Goal: Check status

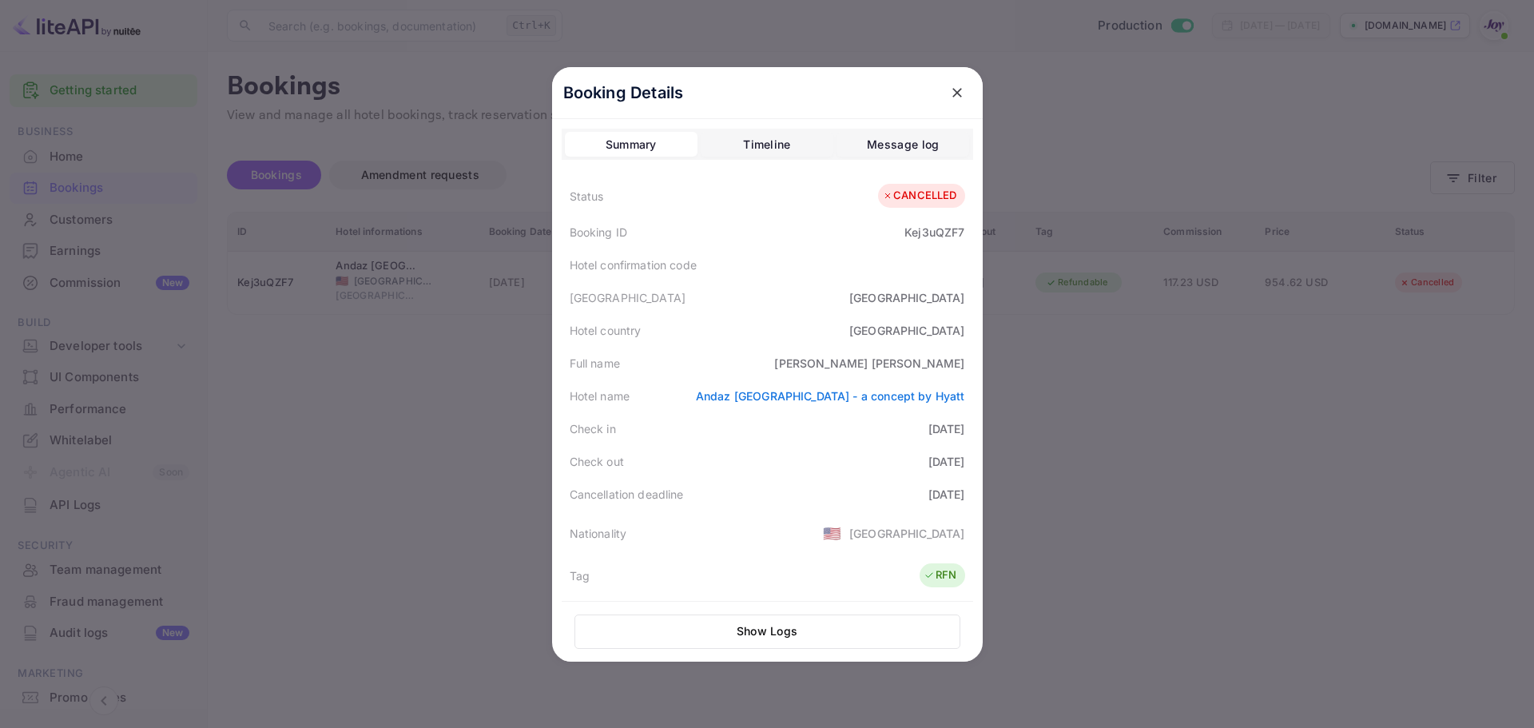
click at [949, 97] on icon "close" at bounding box center [957, 93] width 16 height 16
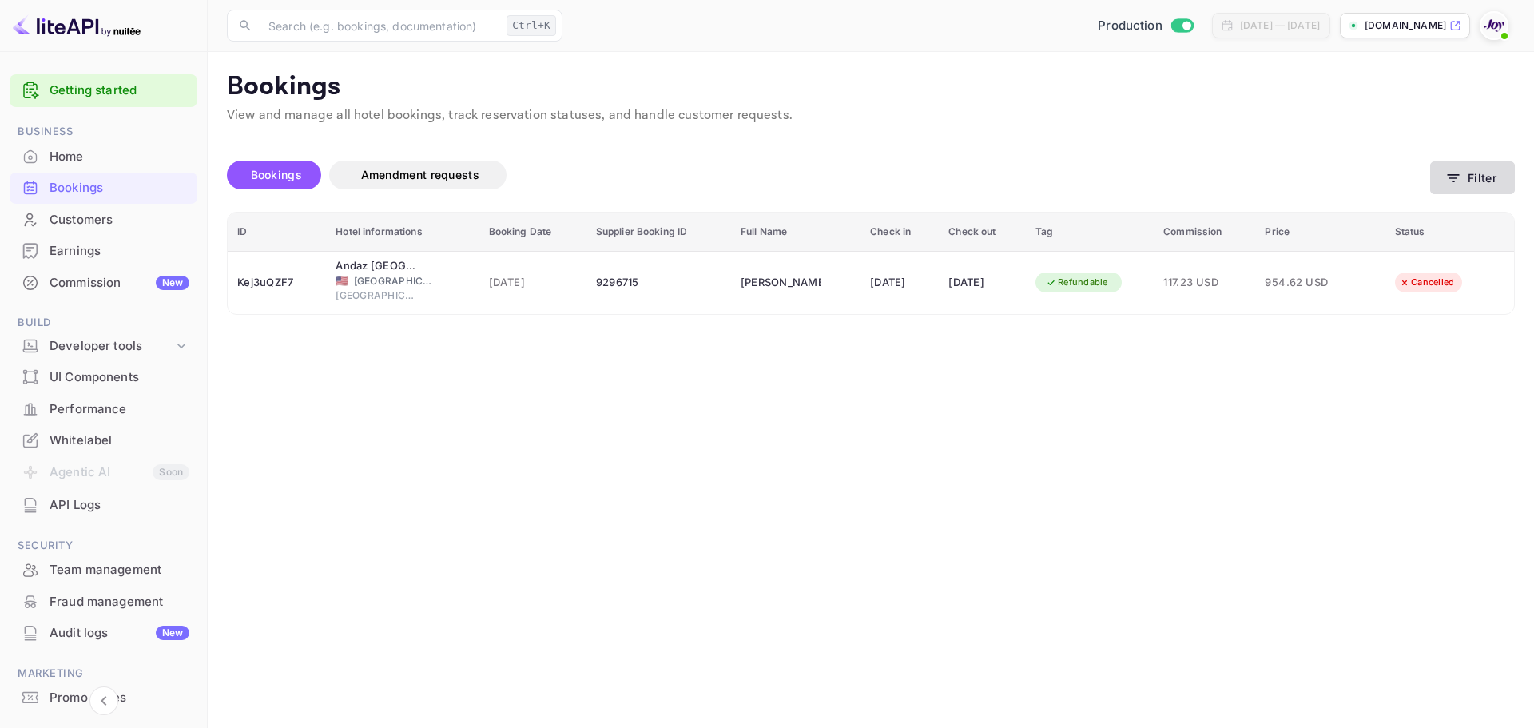
click at [1452, 182] on icon "button" at bounding box center [1454, 178] width 16 height 16
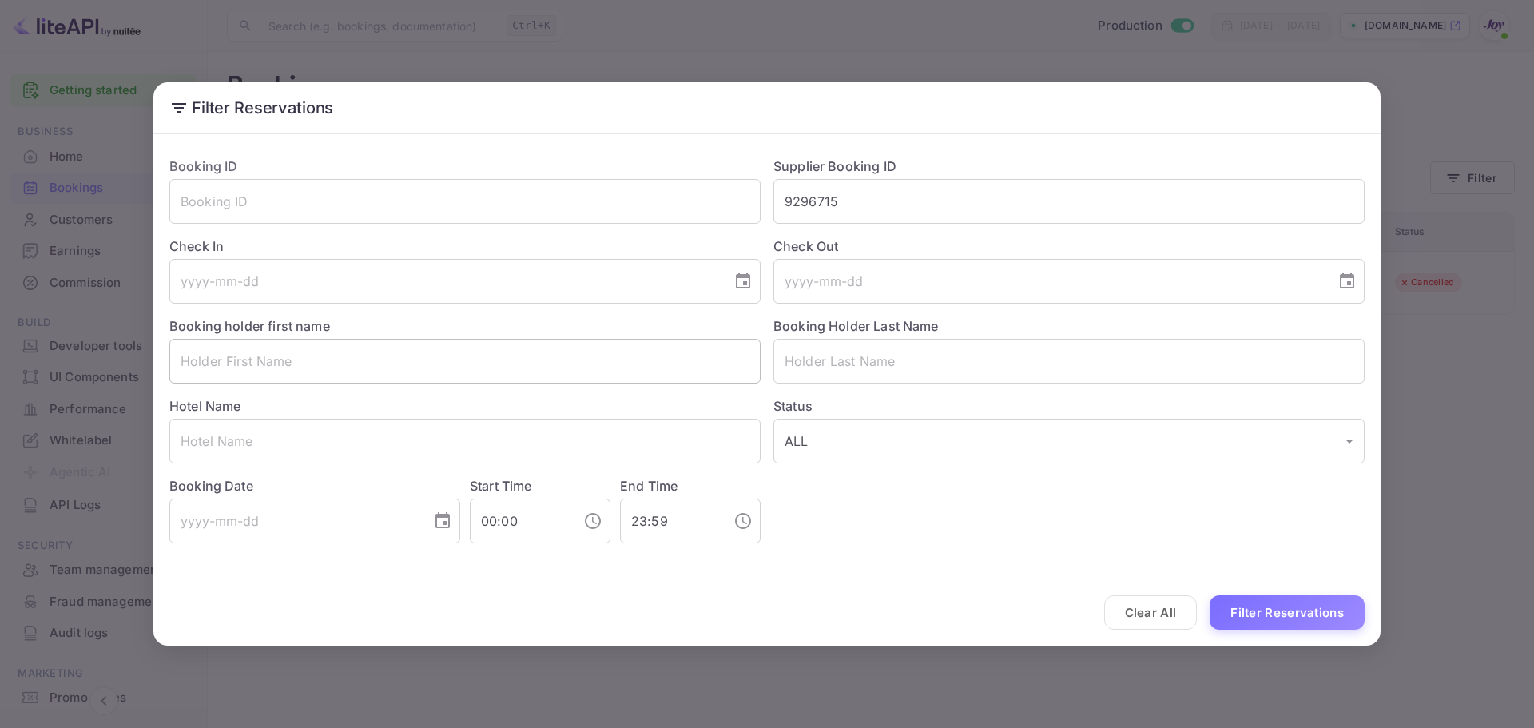
click at [551, 372] on input "text" at bounding box center [464, 361] width 591 height 45
paste input "[PERSON_NAME]"
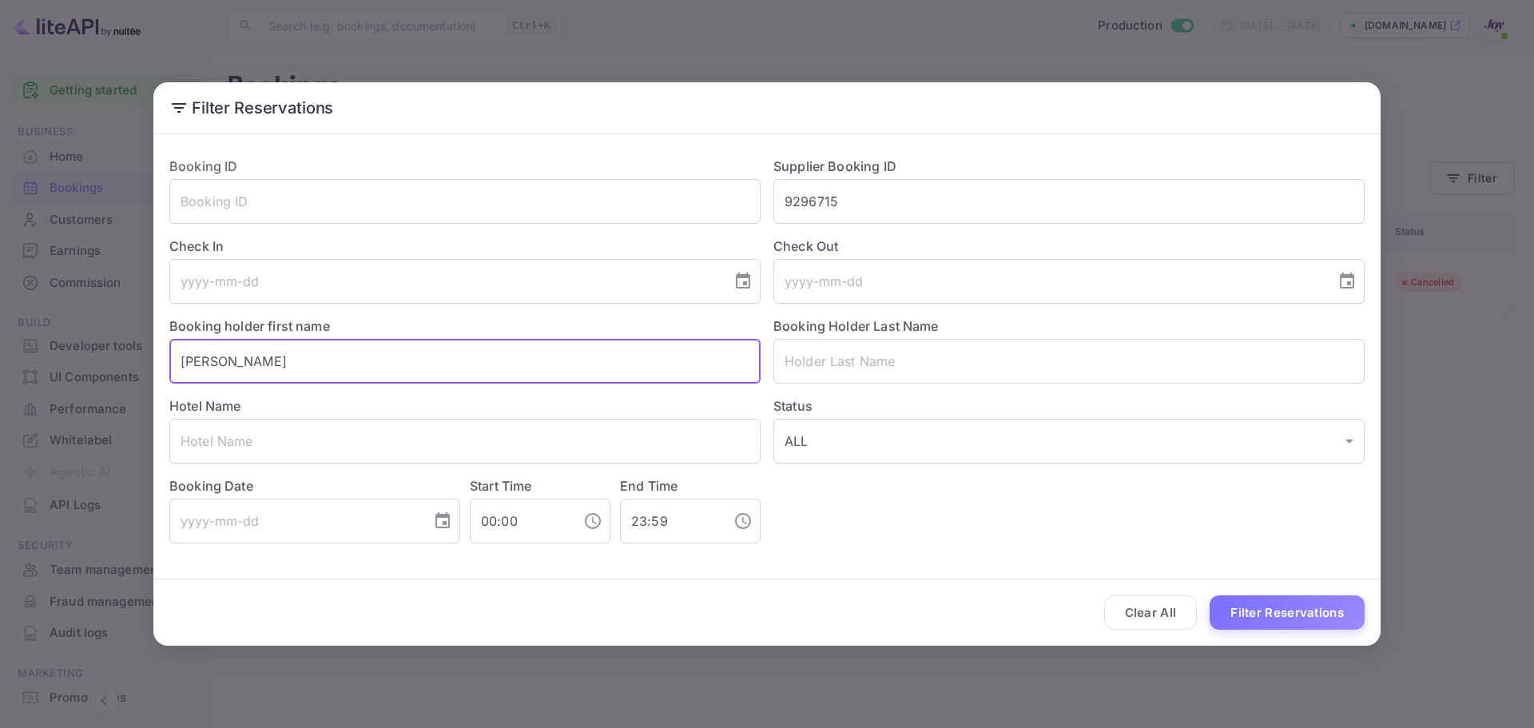
drag, startPoint x: 321, startPoint y: 372, endPoint x: 218, endPoint y: 364, distance: 103.4
click at [218, 364] on input "[PERSON_NAME]" at bounding box center [464, 361] width 591 height 45
type input "[PERSON_NAME]"
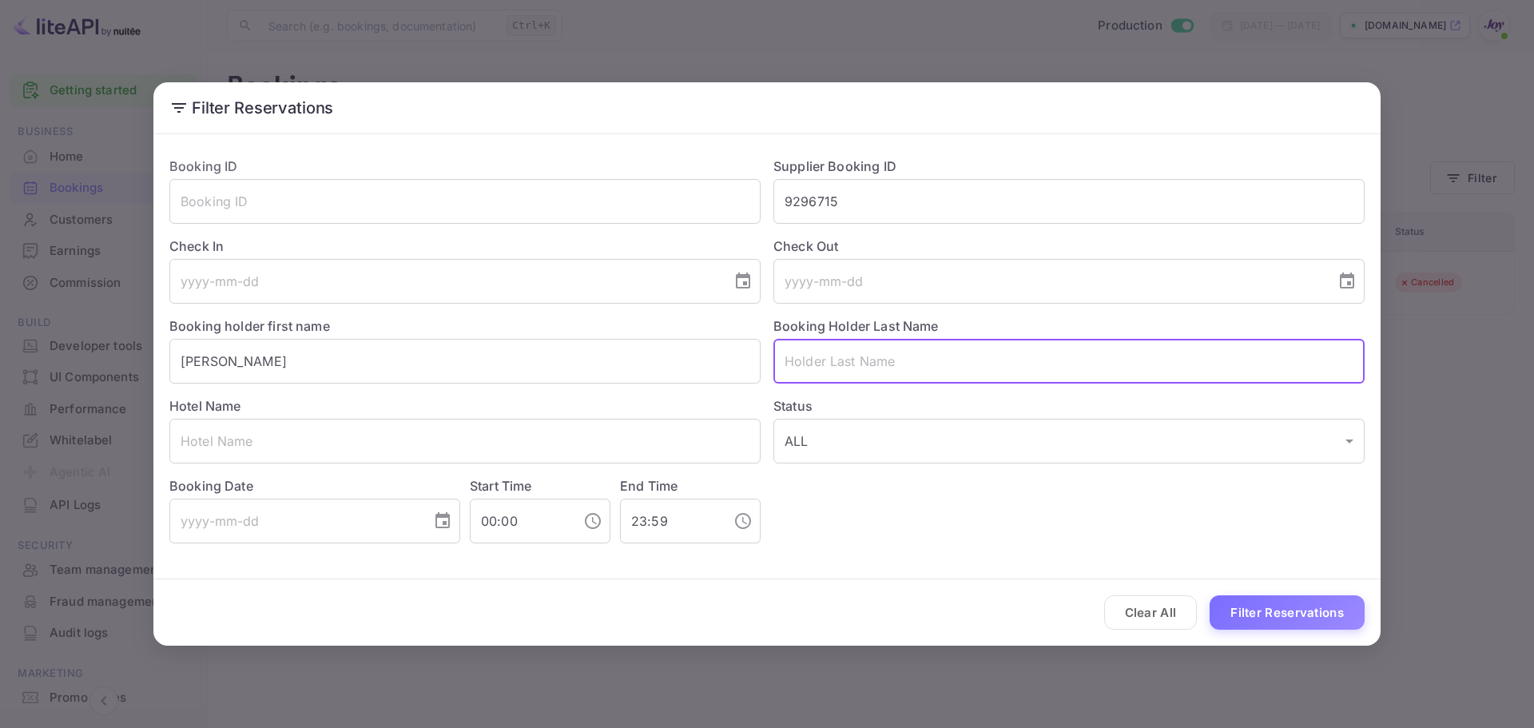
paste input "Hammerstein"
type input "Hammerstein"
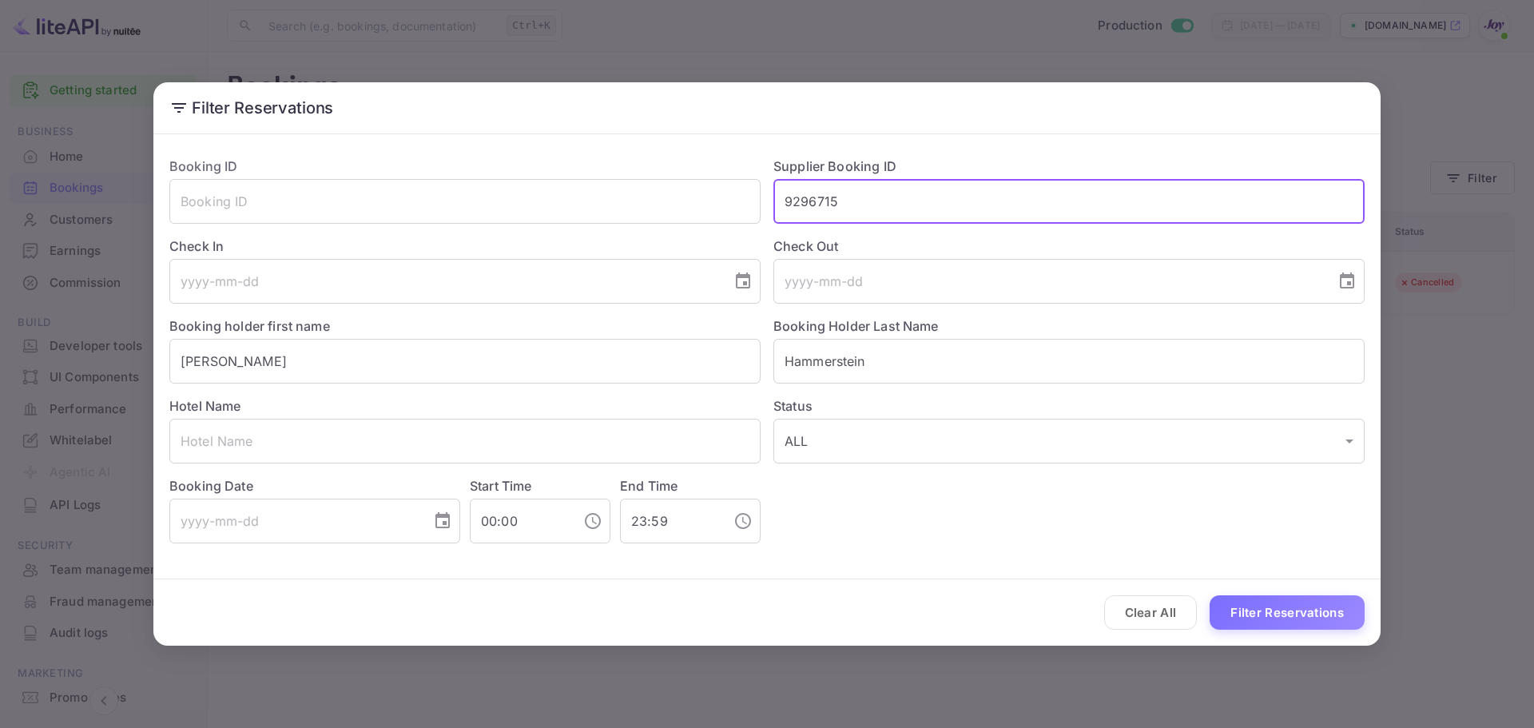
drag, startPoint x: 891, startPoint y: 197, endPoint x: 519, endPoint y: 231, distance: 374.0
click at [511, 221] on div "Booking ID ​ Supplier Booking ID 9296715 ​ Check In ​ Check Out ​ Booking holde…" at bounding box center [761, 344] width 1208 height 400
click at [1262, 601] on button "Filter Reservations" at bounding box center [1287, 612] width 155 height 34
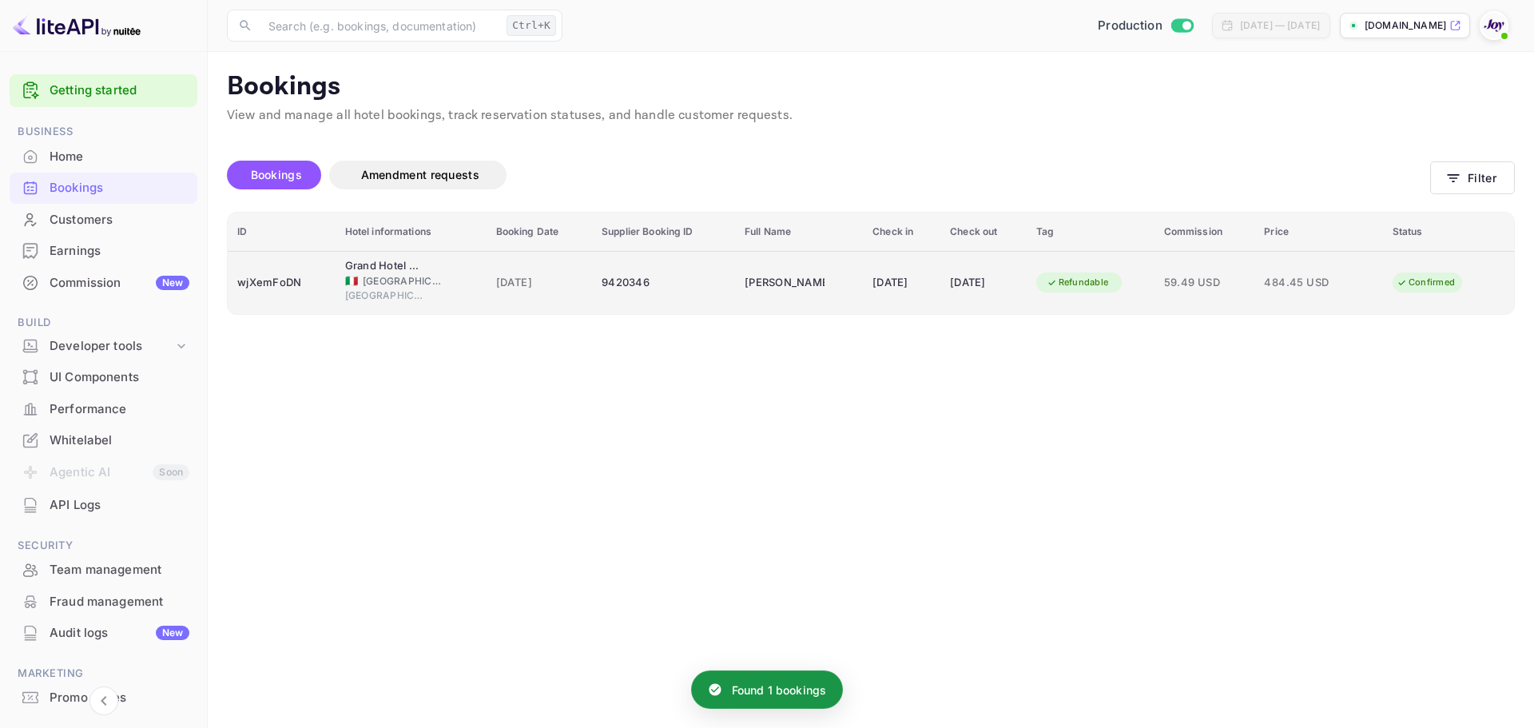
click at [619, 293] on div "9420346" at bounding box center [664, 283] width 124 height 26
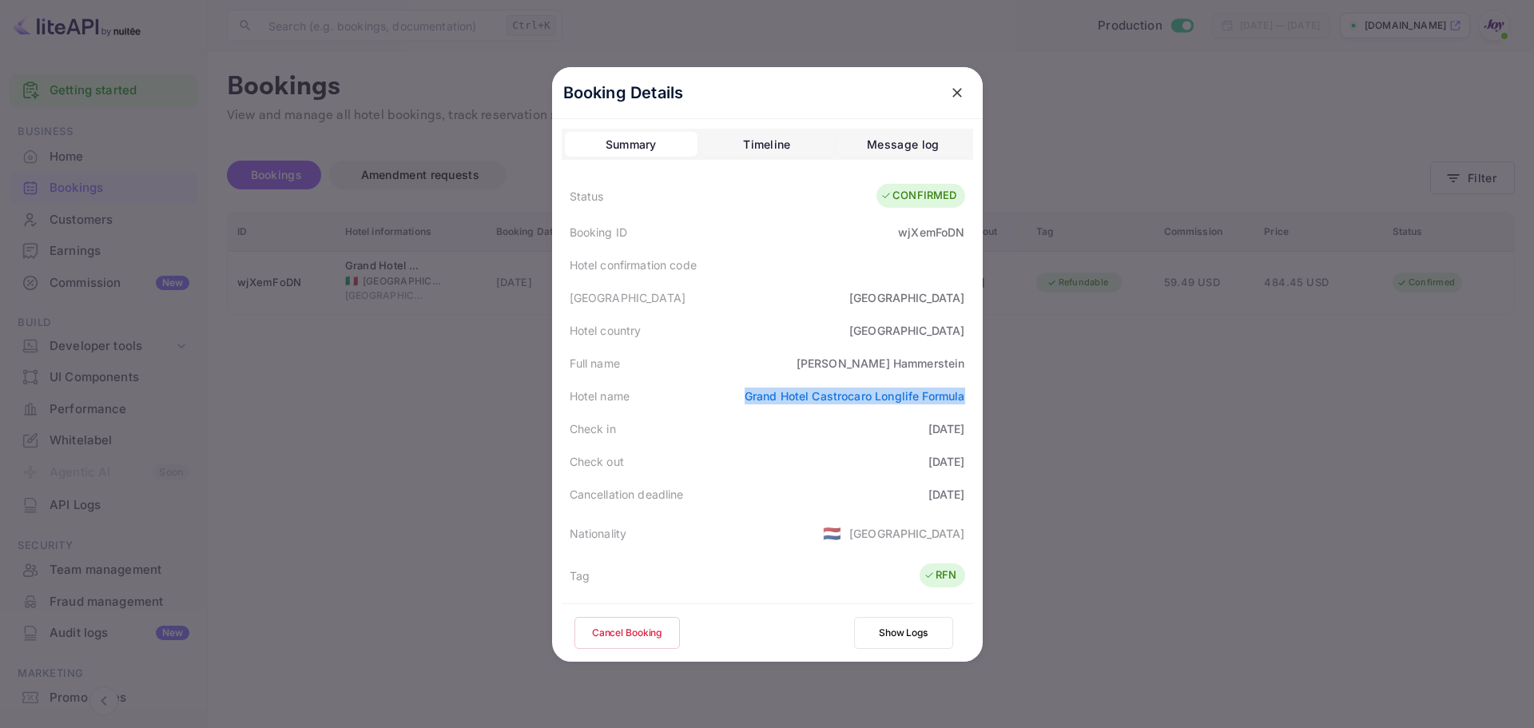
drag, startPoint x: 735, startPoint y: 398, endPoint x: 965, endPoint y: 388, distance: 230.4
click at [965, 388] on div "Hotel name [GEOGRAPHIC_DATA] Longlife Formula" at bounding box center [768, 396] width 412 height 33
copy link "Grand Hotel Castrocaro Longlife Formula"
